Goal: Task Accomplishment & Management: Complete application form

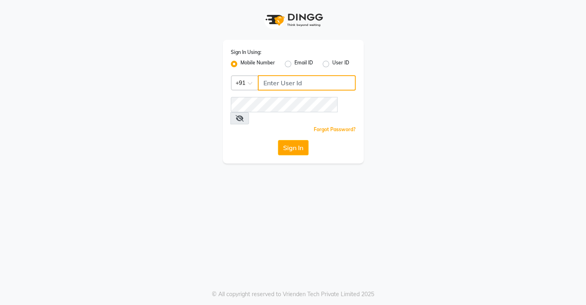
click at [276, 85] on input "Username" at bounding box center [307, 82] width 98 height 15
type input "8072066008"
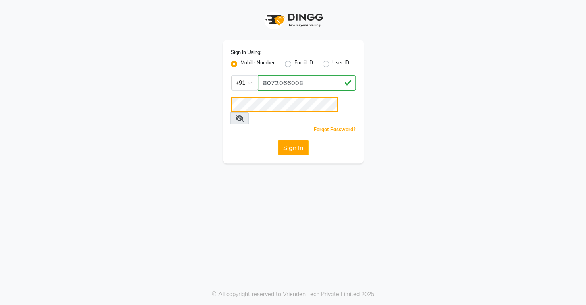
click at [278, 140] on button "Sign In" at bounding box center [293, 147] width 31 height 15
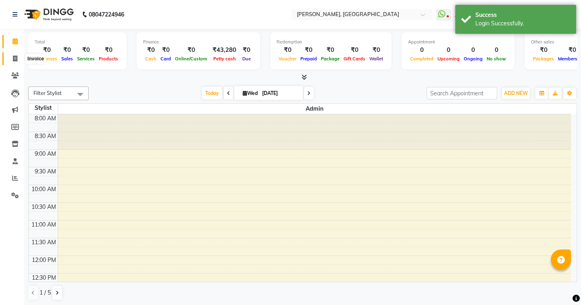
click at [13, 57] on icon at bounding box center [15, 59] width 4 height 6
select select "service"
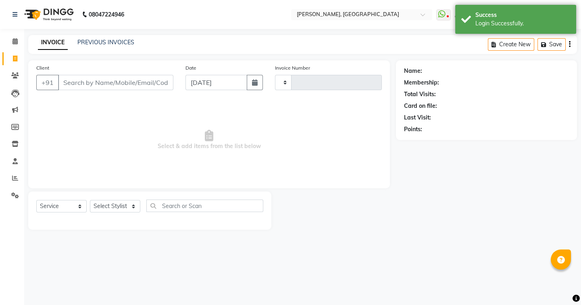
type input "0787"
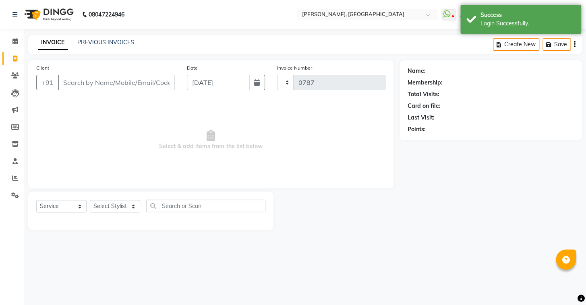
select select "8667"
click at [112, 43] on link "PREVIOUS INVOICES" at bounding box center [105, 42] width 57 height 7
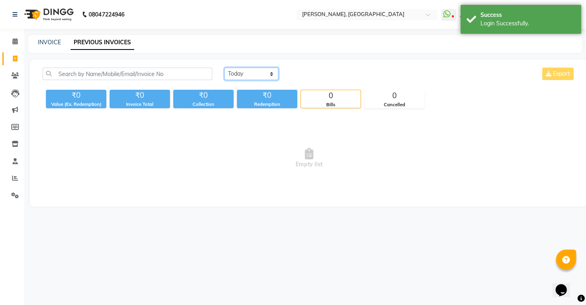
click at [243, 68] on select "[DATE] [DATE] Custom Range" at bounding box center [251, 74] width 54 height 12
click at [224, 68] on select "[DATE] [DATE] Custom Range" at bounding box center [251, 74] width 54 height 12
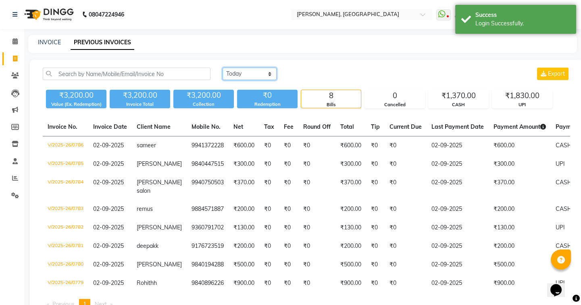
click at [249, 73] on select "[DATE] [DATE] Custom Range" at bounding box center [249, 74] width 54 height 12
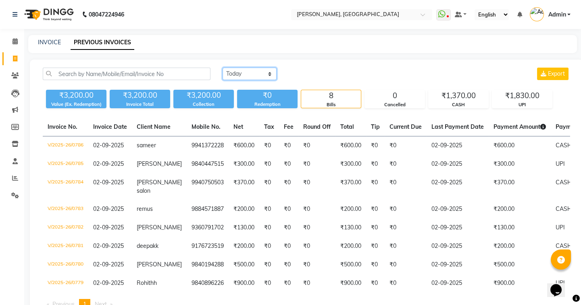
select select "[DATE]"
click at [222, 68] on select "[DATE] [DATE] Custom Range" at bounding box center [249, 74] width 54 height 12
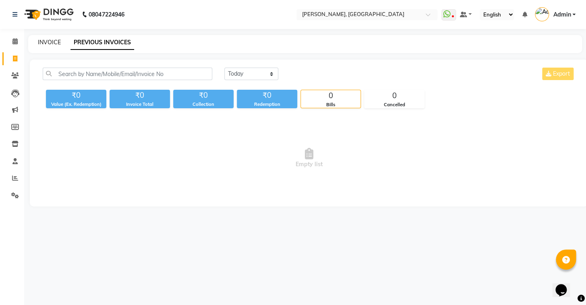
click at [49, 42] on link "INVOICE" at bounding box center [49, 42] width 23 height 7
select select "8667"
select select "service"
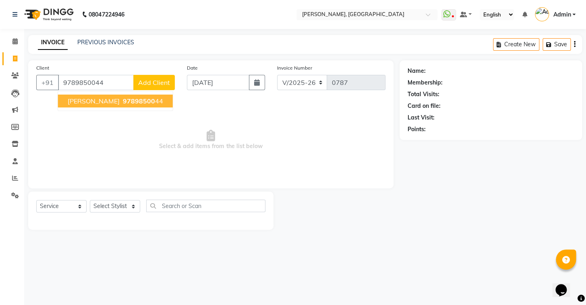
type input "9789850044"
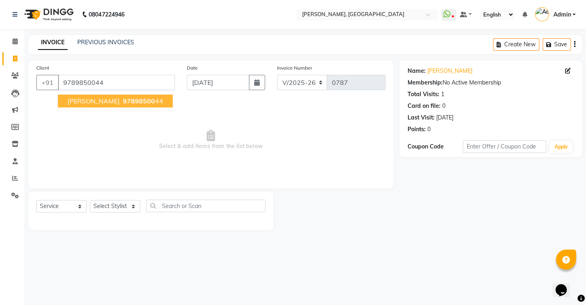
click at [146, 105] on button "[PERSON_NAME] 97898500 44" at bounding box center [115, 101] width 115 height 13
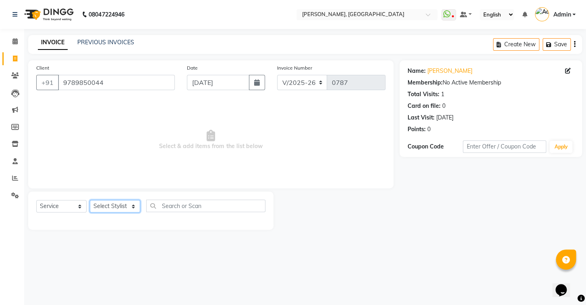
click at [122, 204] on select "Select Stylist Admin AMEER [PERSON_NAME] [PERSON_NAME] [PERSON_NAME]" at bounding box center [115, 206] width 50 height 12
select select "87509"
click at [90, 200] on select "Select Stylist Admin AMEER [PERSON_NAME] [PERSON_NAME] [PERSON_NAME]" at bounding box center [115, 206] width 50 height 12
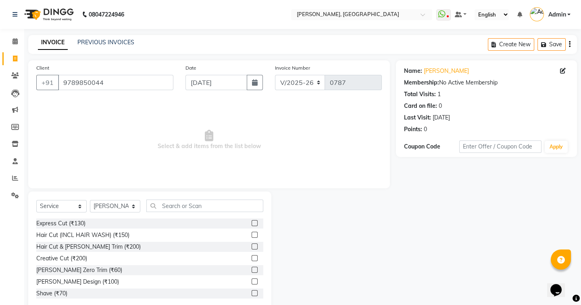
click at [251, 224] on label at bounding box center [254, 223] width 6 height 6
click at [251, 224] on input "checkbox" at bounding box center [253, 223] width 5 height 5
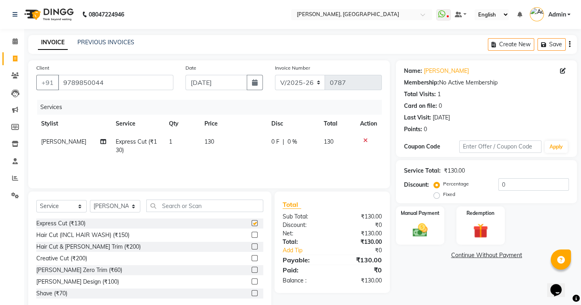
checkbox input "false"
click at [435, 220] on div "Manual Payment" at bounding box center [420, 226] width 50 height 40
click at [459, 255] on span "UPI" at bounding box center [460, 255] width 12 height 9
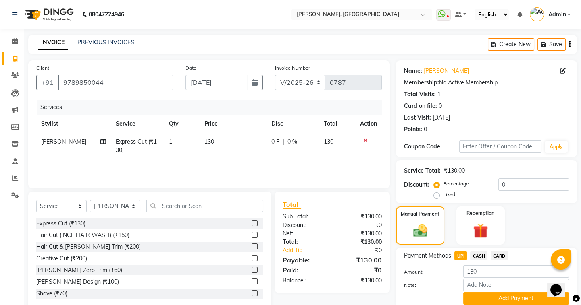
click at [475, 256] on span "CASH" at bounding box center [478, 255] width 17 height 9
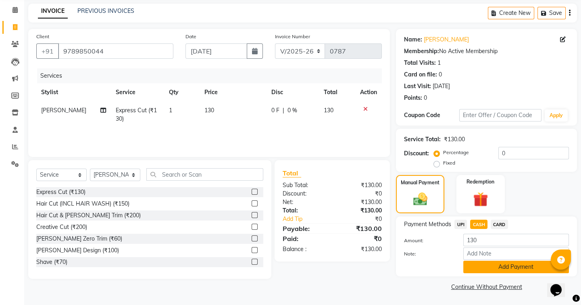
click at [478, 262] on button "Add Payment" at bounding box center [516, 267] width 106 height 12
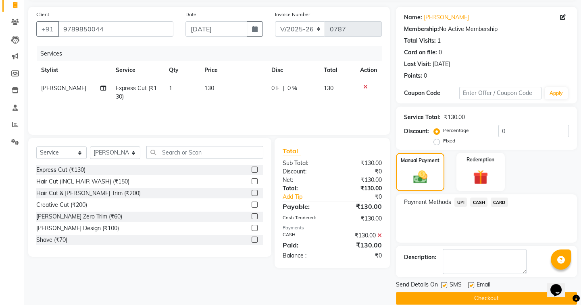
scroll to position [64, 0]
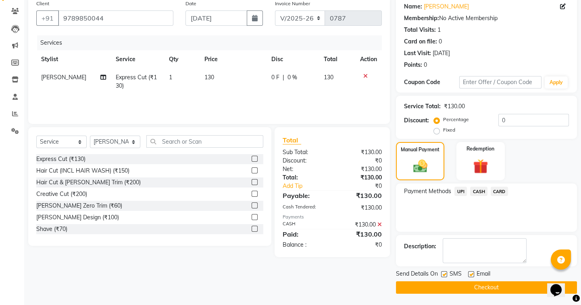
click at [484, 287] on button "Checkout" at bounding box center [486, 288] width 181 height 12
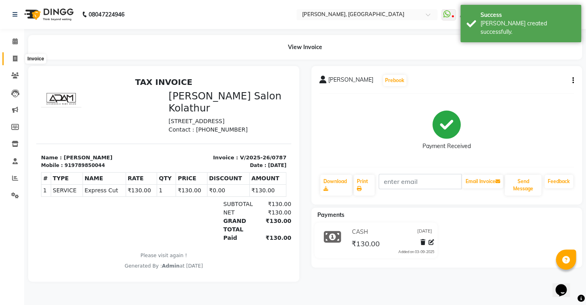
click at [17, 54] on span at bounding box center [15, 58] width 14 height 9
select select "service"
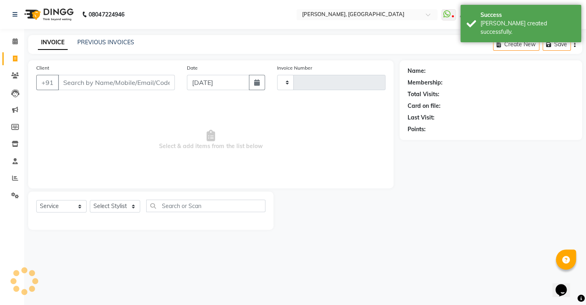
type input "0788"
select select "8667"
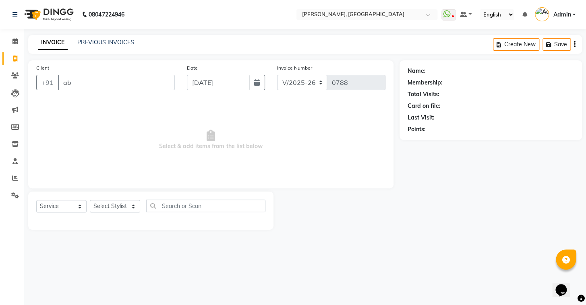
type input "a"
type input "9940191961"
click at [157, 76] on button "Add Client" at bounding box center [154, 82] width 42 height 15
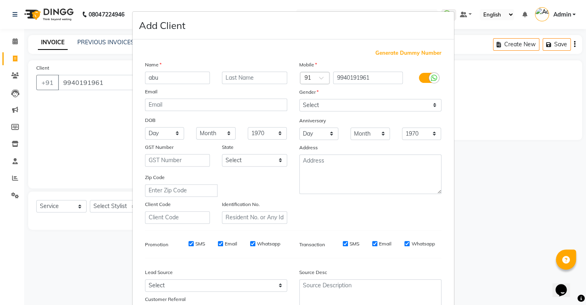
type input "abu"
click at [323, 108] on select "Select [DEMOGRAPHIC_DATA] [DEMOGRAPHIC_DATA] Other Prefer Not To Say" at bounding box center [370, 105] width 142 height 12
select select "[DEMOGRAPHIC_DATA]"
click at [299, 99] on select "Select [DEMOGRAPHIC_DATA] [DEMOGRAPHIC_DATA] Other Prefer Not To Say" at bounding box center [370, 105] width 142 height 12
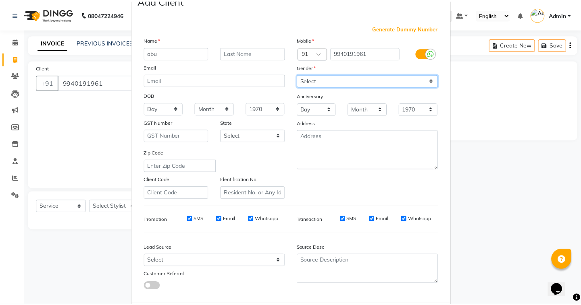
scroll to position [68, 0]
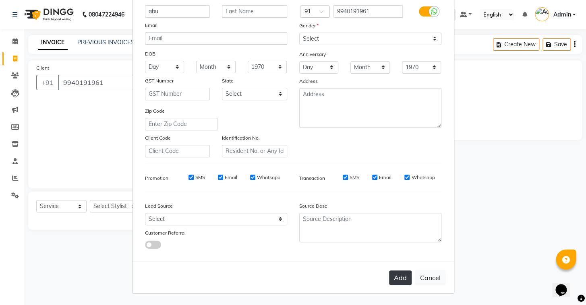
click at [402, 280] on button "Add" at bounding box center [400, 278] width 23 height 15
select select
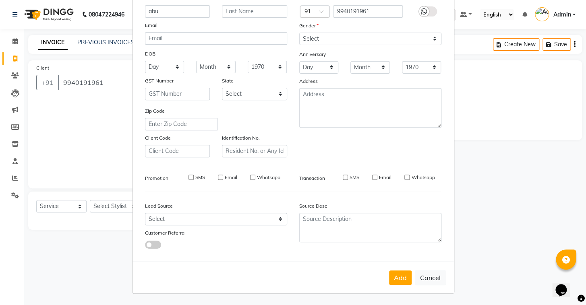
select select
checkbox input "false"
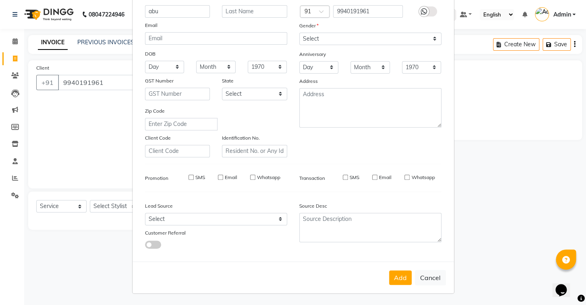
checkbox input "false"
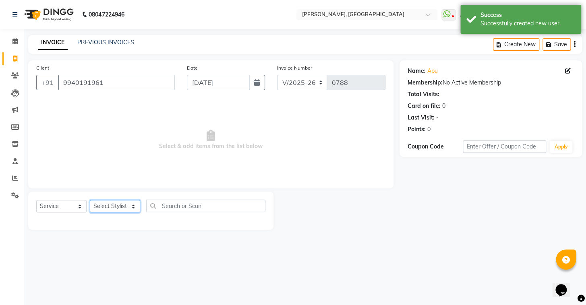
click at [126, 205] on select "Select Stylist Admin AMEER [PERSON_NAME] [PERSON_NAME] [PERSON_NAME]" at bounding box center [115, 206] width 50 height 12
select select "87509"
click at [90, 200] on select "Select Stylist Admin AMEER [PERSON_NAME] [PERSON_NAME] [PERSON_NAME]" at bounding box center [115, 206] width 50 height 12
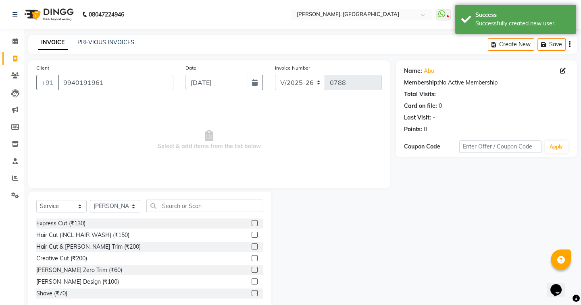
click at [251, 248] on label at bounding box center [254, 247] width 6 height 6
click at [251, 248] on input "checkbox" at bounding box center [253, 247] width 5 height 5
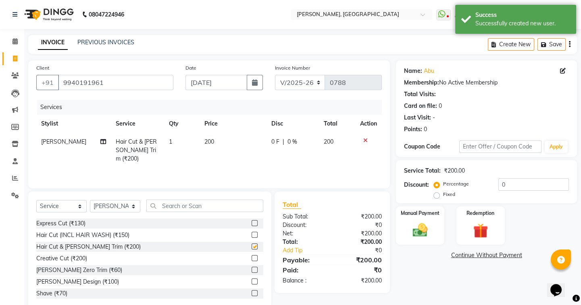
checkbox input "false"
click at [402, 227] on div "Manual Payment" at bounding box center [420, 226] width 50 height 40
click at [461, 257] on span "UPI" at bounding box center [460, 255] width 12 height 9
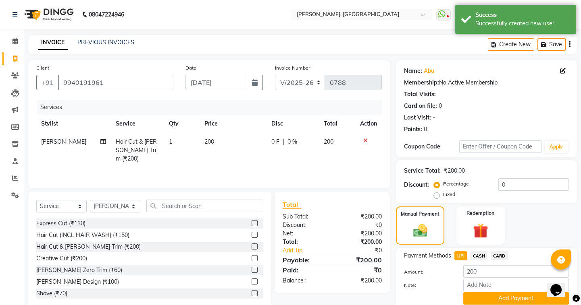
click at [481, 254] on span "CASH" at bounding box center [478, 255] width 17 height 9
click at [504, 294] on button "Add Payment" at bounding box center [516, 299] width 106 height 12
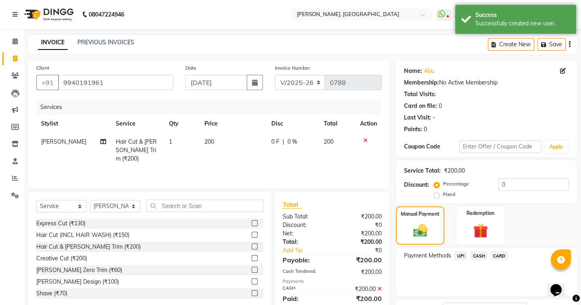
scroll to position [64, 0]
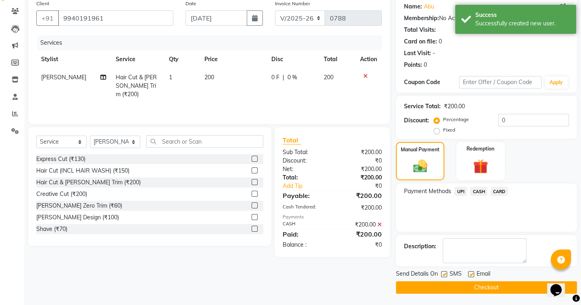
click at [472, 282] on button "Checkout" at bounding box center [486, 288] width 181 height 12
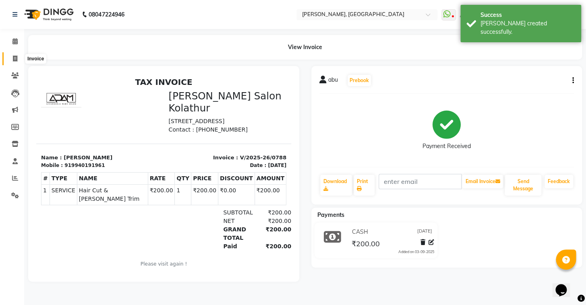
click at [17, 56] on span at bounding box center [15, 58] width 14 height 9
select select "service"
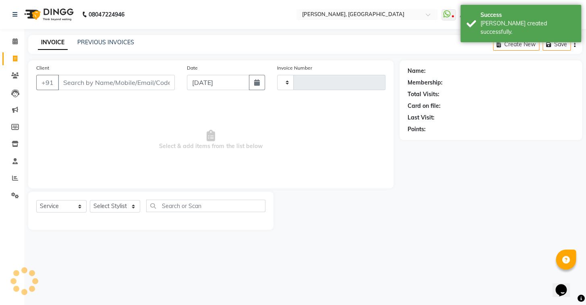
type input "0789"
select select "8667"
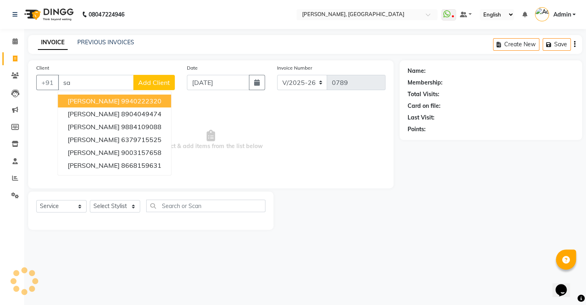
type input "s"
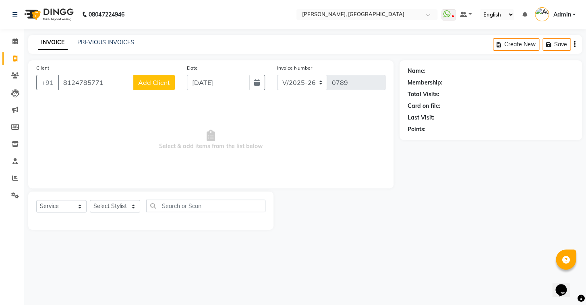
type input "8124785771"
click at [152, 81] on span "Add Client" at bounding box center [154, 83] width 32 height 8
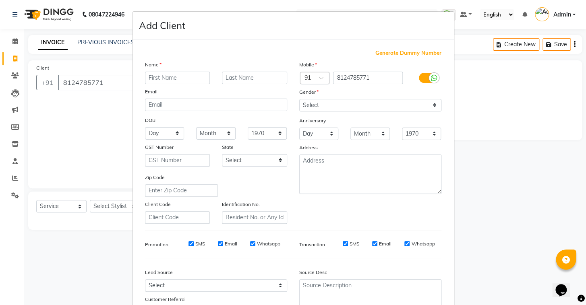
type input "a"
type input "[PERSON_NAME]"
click at [238, 77] on input "text" at bounding box center [254, 78] width 65 height 12
type input "kumar"
drag, startPoint x: 340, startPoint y: 105, endPoint x: 340, endPoint y: 111, distance: 5.6
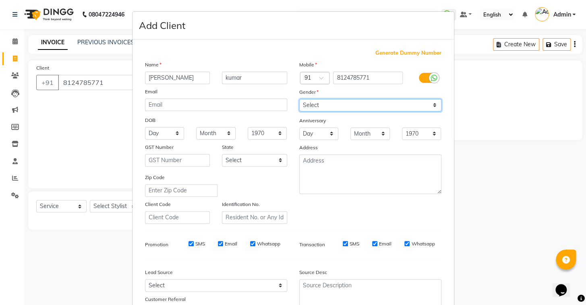
click at [340, 105] on select "Select [DEMOGRAPHIC_DATA] [DEMOGRAPHIC_DATA] Other Prefer Not To Say" at bounding box center [370, 105] width 142 height 12
select select "[DEMOGRAPHIC_DATA]"
click at [299, 99] on select "Select [DEMOGRAPHIC_DATA] [DEMOGRAPHIC_DATA] Other Prefer Not To Say" at bounding box center [370, 105] width 142 height 12
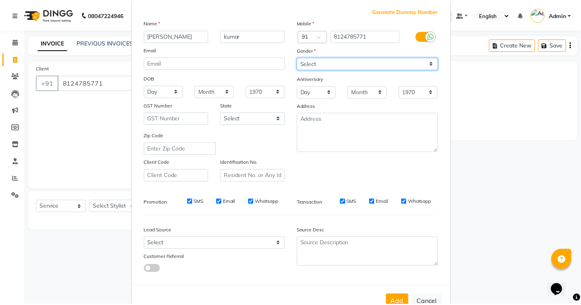
scroll to position [68, 0]
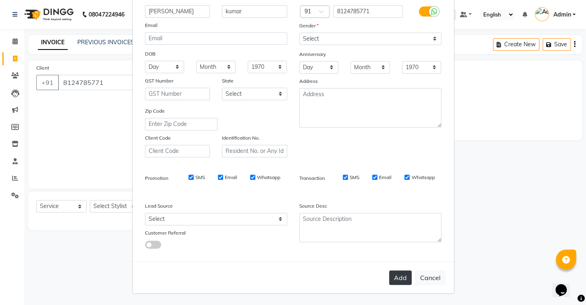
click at [404, 276] on button "Add" at bounding box center [400, 278] width 23 height 15
select select
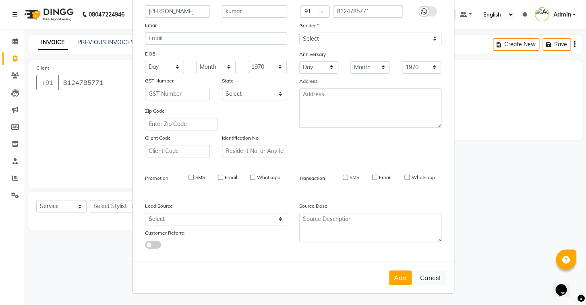
select select
checkbox input "false"
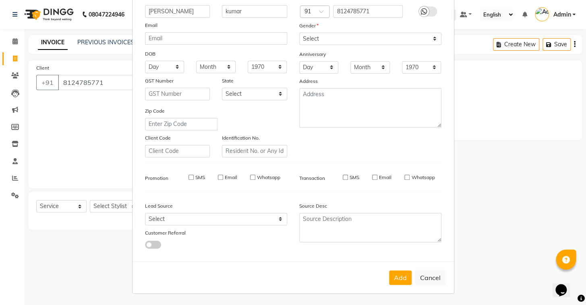
checkbox input "false"
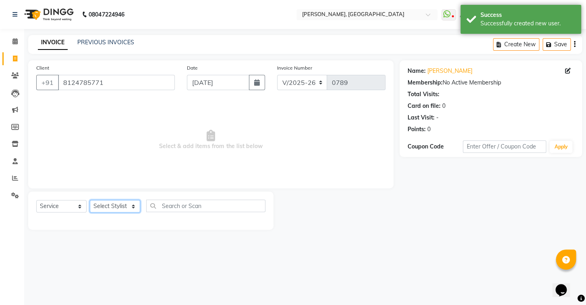
click at [130, 205] on select "Select Stylist Admin AMEER [PERSON_NAME] [PERSON_NAME] [PERSON_NAME]" at bounding box center [115, 206] width 50 height 12
select select "87509"
click at [90, 200] on select "Select Stylist Admin AMEER [PERSON_NAME] [PERSON_NAME] [PERSON_NAME]" at bounding box center [115, 206] width 50 height 12
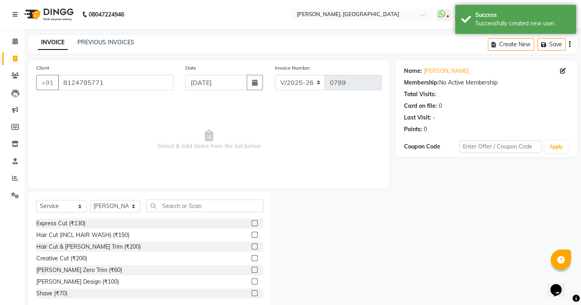
click at [251, 294] on label at bounding box center [254, 294] width 6 height 6
click at [251, 294] on input "checkbox" at bounding box center [253, 293] width 5 height 5
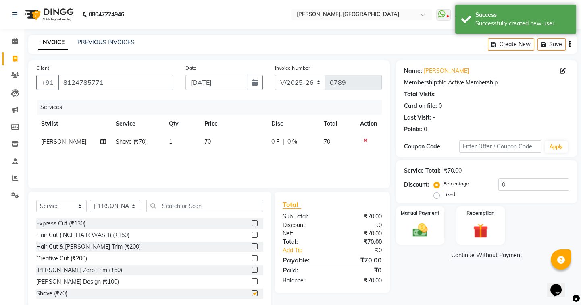
checkbox input "false"
click at [421, 228] on img at bounding box center [419, 231] width 25 height 18
click at [481, 251] on span "CASH" at bounding box center [478, 255] width 17 height 9
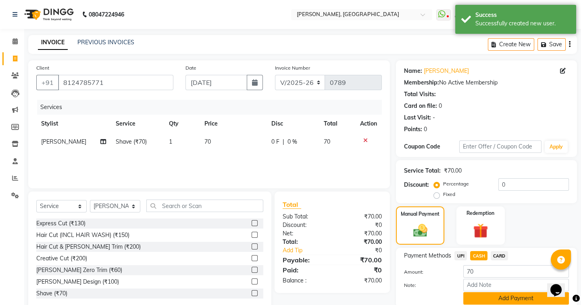
click at [498, 294] on button "Add Payment" at bounding box center [516, 299] width 106 height 12
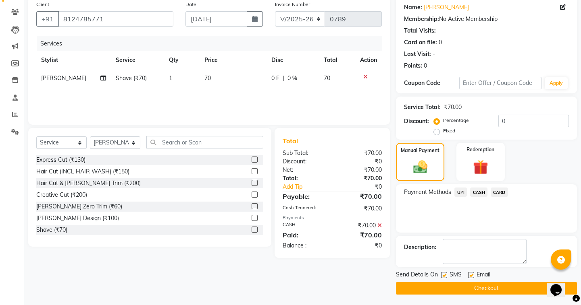
scroll to position [64, 0]
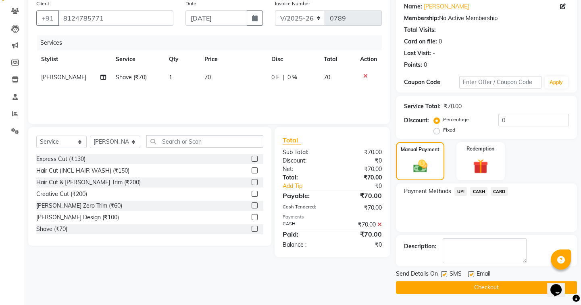
click at [507, 290] on button "Checkout" at bounding box center [486, 288] width 181 height 12
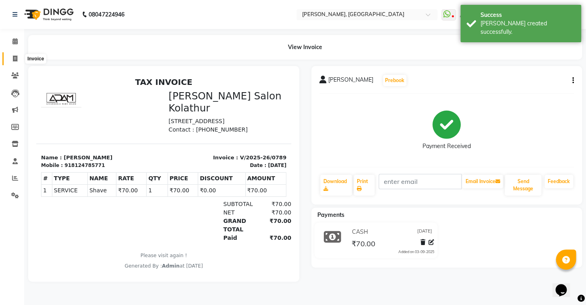
click at [15, 60] on icon at bounding box center [15, 59] width 4 height 6
select select "service"
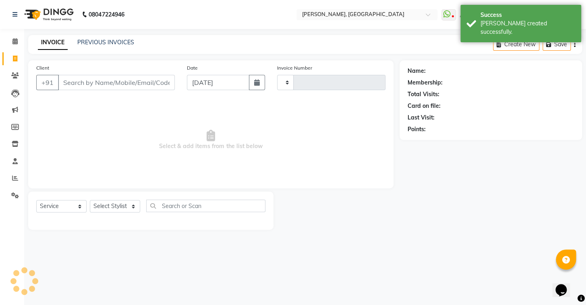
type input "0790"
select select "8667"
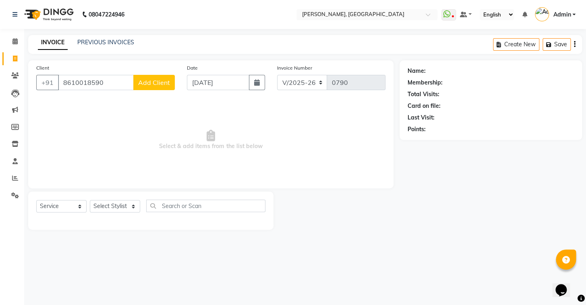
type input "8610018590"
click at [142, 85] on span "Add Client" at bounding box center [154, 83] width 32 height 8
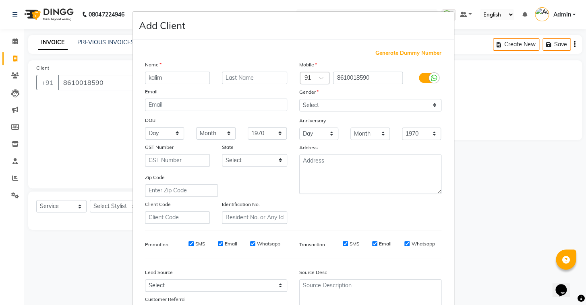
type input "kalim"
drag, startPoint x: 368, startPoint y: 102, endPoint x: 368, endPoint y: 111, distance: 8.5
click at [368, 102] on select "Select [DEMOGRAPHIC_DATA] [DEMOGRAPHIC_DATA] Other Prefer Not To Say" at bounding box center [370, 105] width 142 height 12
select select "[DEMOGRAPHIC_DATA]"
click at [299, 99] on select "Select [DEMOGRAPHIC_DATA] [DEMOGRAPHIC_DATA] Other Prefer Not To Say" at bounding box center [370, 105] width 142 height 12
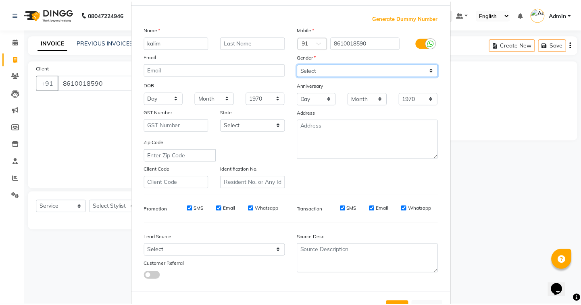
scroll to position [68, 0]
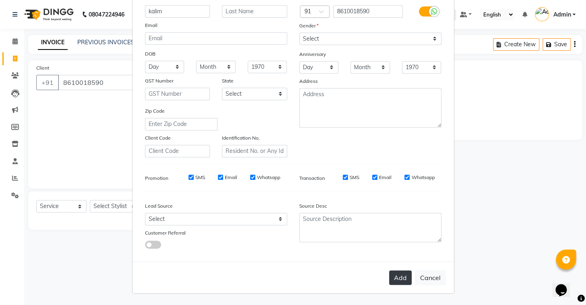
click at [394, 273] on button "Add" at bounding box center [400, 278] width 23 height 15
select select
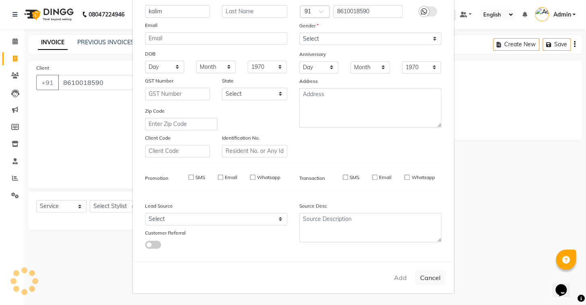
select select
checkbox input "false"
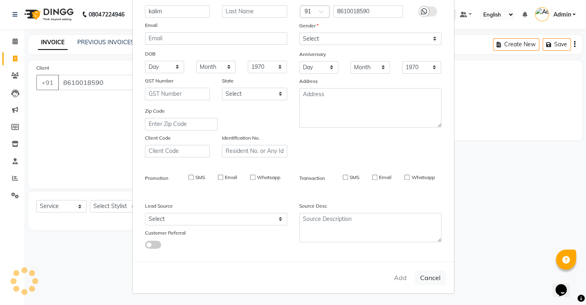
checkbox input "false"
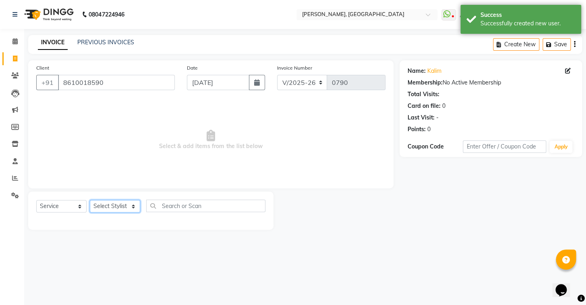
click at [104, 209] on select "Select Stylist Admin AMEER [PERSON_NAME] [PERSON_NAME] [PERSON_NAME]" at bounding box center [115, 206] width 50 height 12
select select "87511"
click at [90, 200] on select "Select Stylist Admin AMEER [PERSON_NAME] [PERSON_NAME] [PERSON_NAME]" at bounding box center [115, 206] width 50 height 12
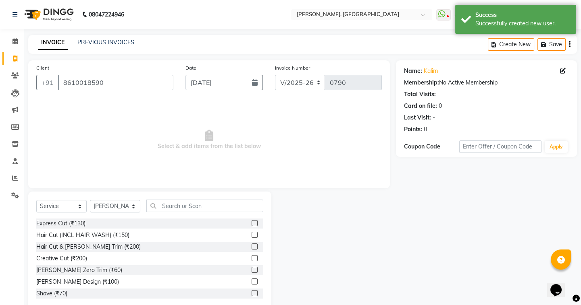
click at [251, 248] on label at bounding box center [254, 247] width 6 height 6
click at [251, 248] on input "checkbox" at bounding box center [253, 247] width 5 height 5
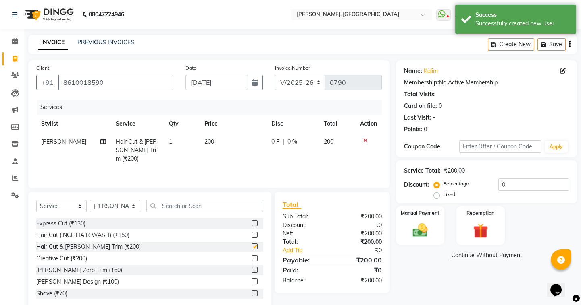
checkbox input "false"
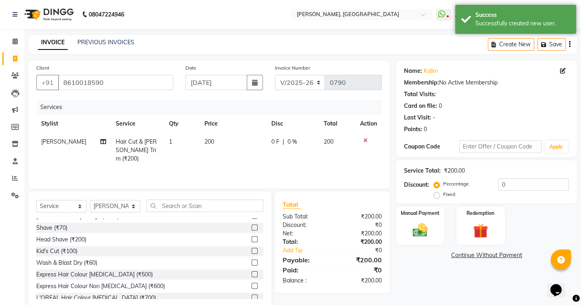
scroll to position [73, 0]
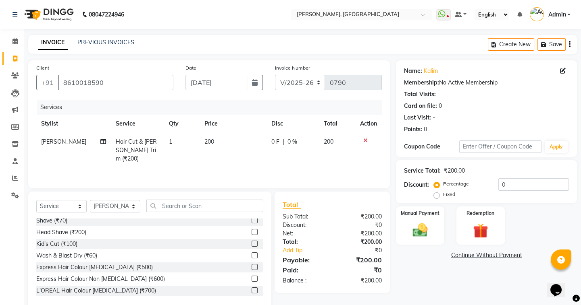
click at [251, 245] on label at bounding box center [254, 244] width 6 height 6
click at [251, 245] on input "checkbox" at bounding box center [253, 244] width 5 height 5
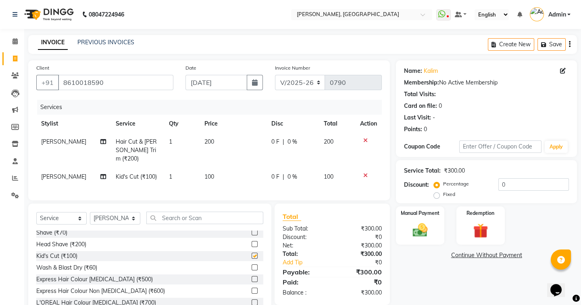
click at [251, 245] on div at bounding box center [253, 245] width 5 height 8
click at [251, 254] on label at bounding box center [254, 256] width 6 height 6
click at [251, 254] on input "checkbox" at bounding box center [253, 256] width 5 height 5
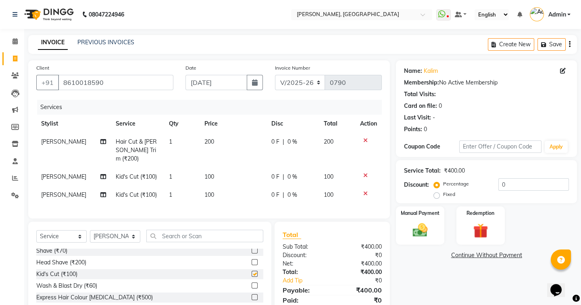
checkbox input "false"
click at [361, 141] on div at bounding box center [368, 141] width 17 height 6
click at [366, 141] on icon at bounding box center [365, 141] width 4 height 6
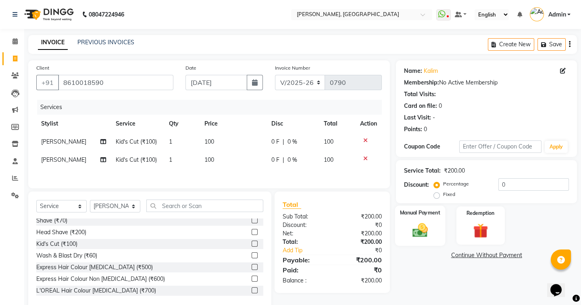
click at [412, 222] on img at bounding box center [419, 231] width 25 height 18
click at [476, 256] on span "CASH" at bounding box center [478, 255] width 17 height 9
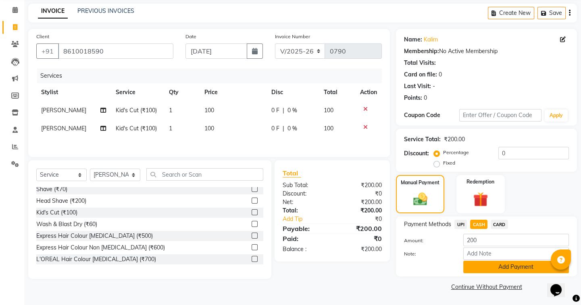
click at [479, 268] on button "Add Payment" at bounding box center [516, 267] width 106 height 12
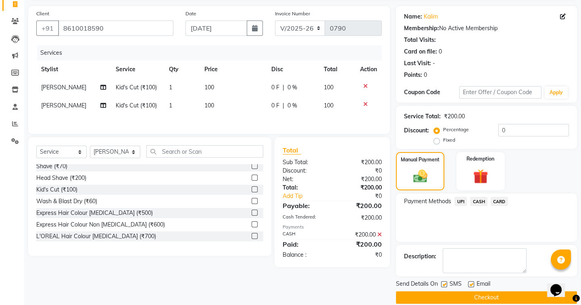
scroll to position [64, 0]
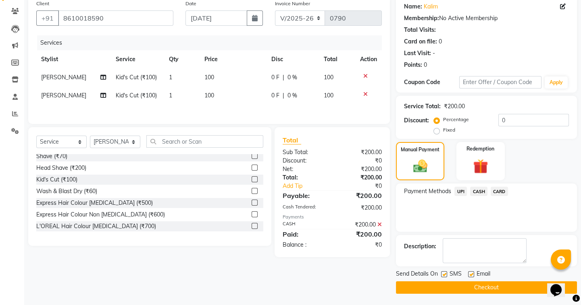
click at [451, 288] on button "Checkout" at bounding box center [486, 288] width 181 height 12
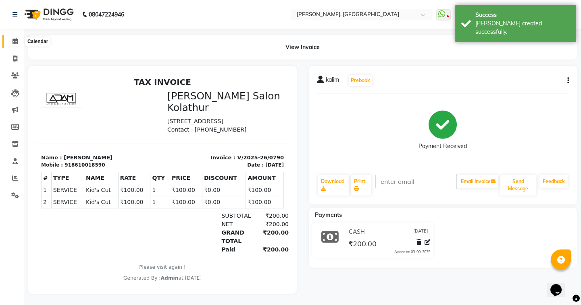
click at [16, 43] on icon at bounding box center [14, 41] width 5 height 6
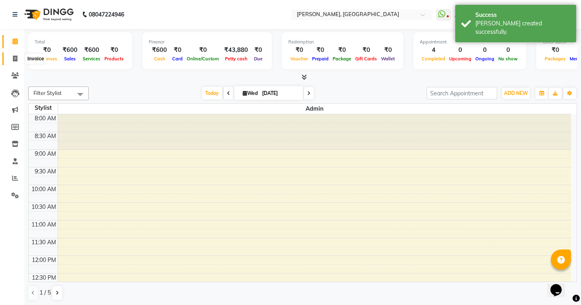
click at [13, 58] on icon at bounding box center [15, 59] width 4 height 6
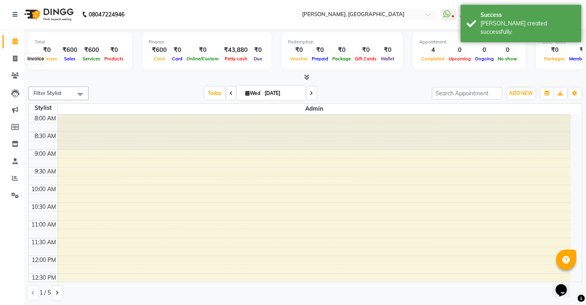
select select "service"
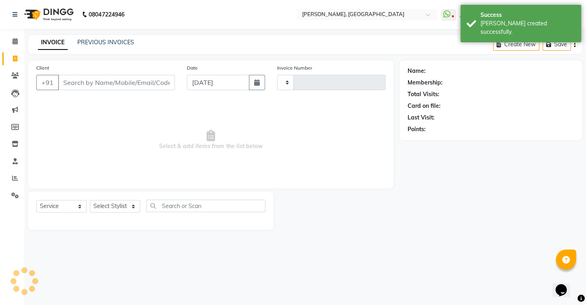
click at [112, 37] on div "INVOICE PREVIOUS INVOICES Create New Save" at bounding box center [305, 44] width 554 height 19
type input "0791"
select select "8667"
click at [109, 45] on link "PREVIOUS INVOICES" at bounding box center [105, 42] width 57 height 7
